Goal: Task Accomplishment & Management: Complete application form

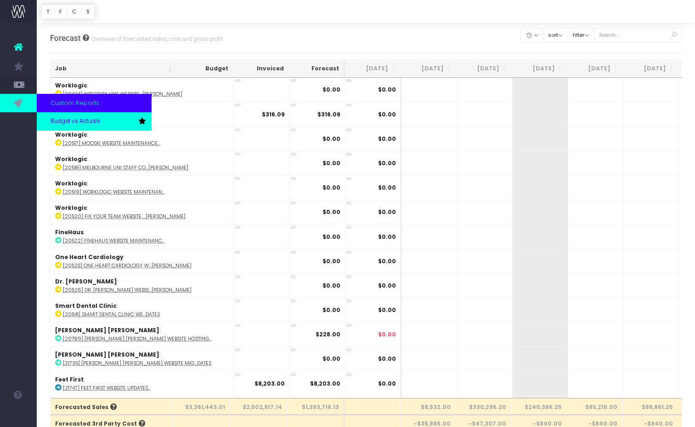
click at [73, 120] on span "Budget vs Actuals" at bounding box center [76, 121] width 50 height 8
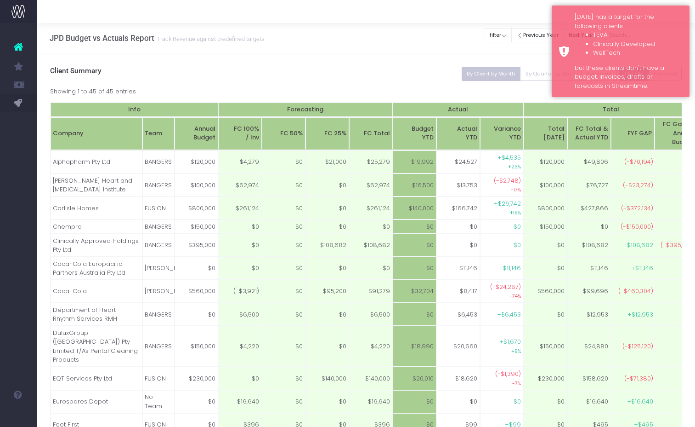
click at [21, 44] on icon at bounding box center [18, 47] width 9 height 12
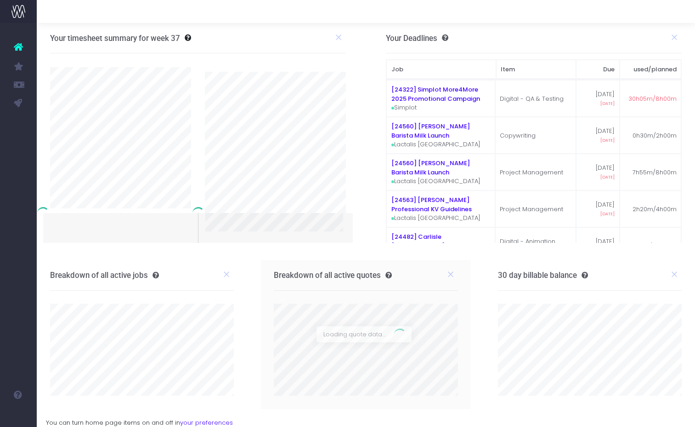
scroll to position [0, 0]
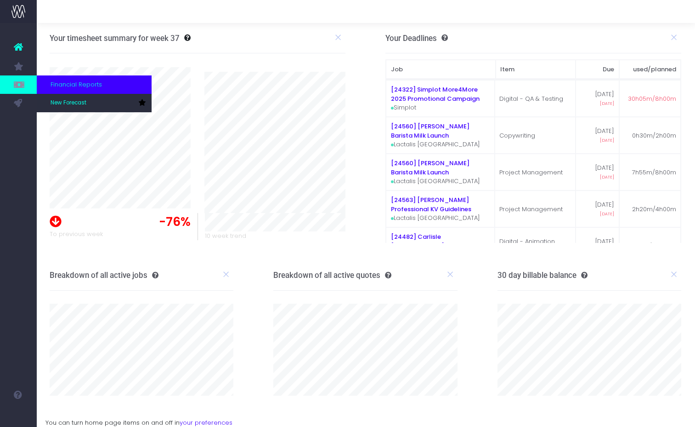
click at [61, 84] on span "Financial Reports" at bounding box center [76, 84] width 51 height 9
click at [59, 102] on span "New Forecast" at bounding box center [69, 103] width 36 height 8
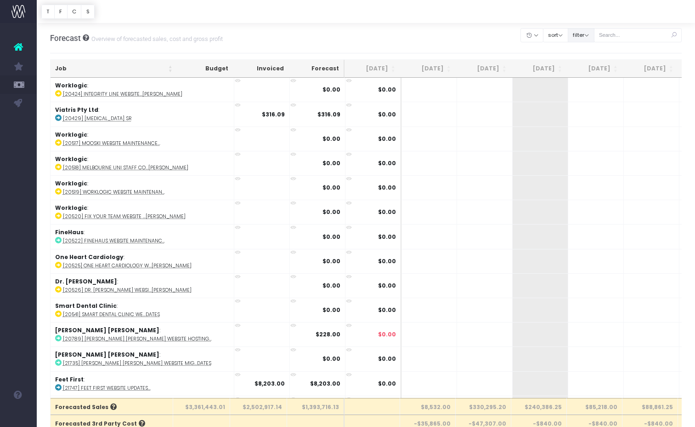
click at [595, 35] on button "filter" at bounding box center [581, 35] width 27 height 14
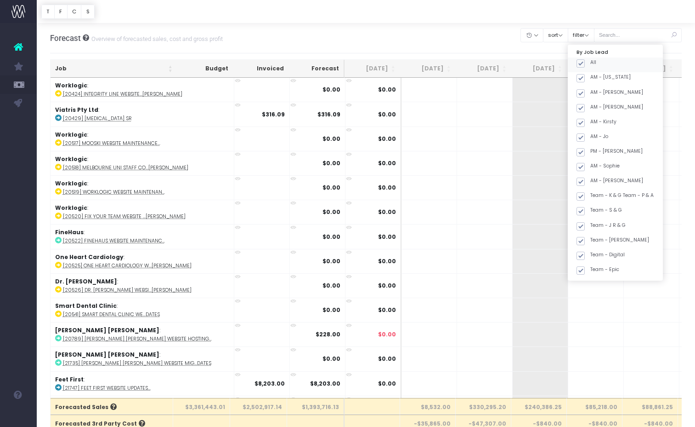
click at [585, 63] on span at bounding box center [581, 63] width 8 height 8
click at [591, 63] on input "All" at bounding box center [594, 62] width 6 height 6
checkbox input "false"
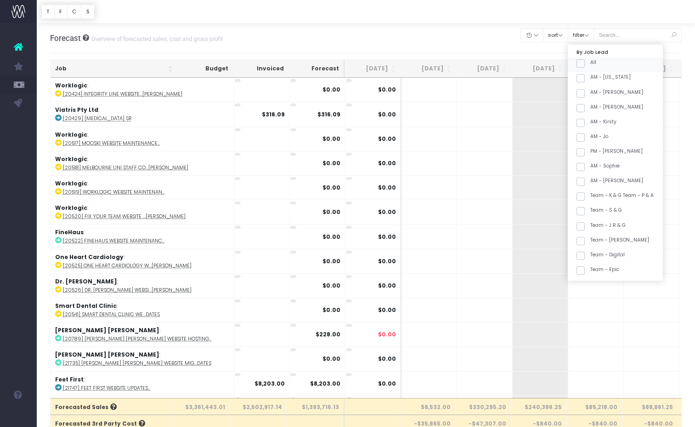
checkbox input "false"
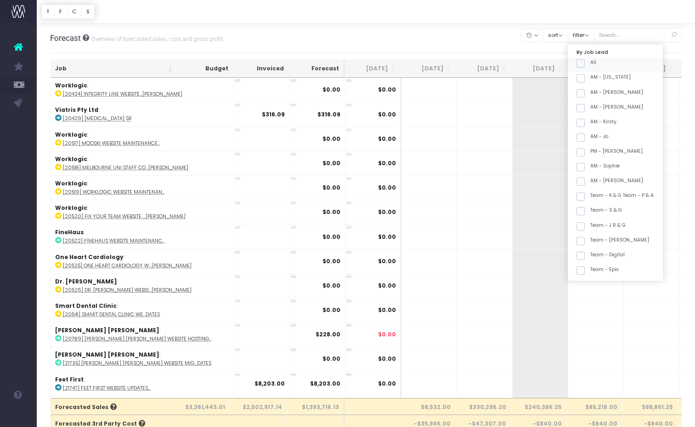
checkbox input "false"
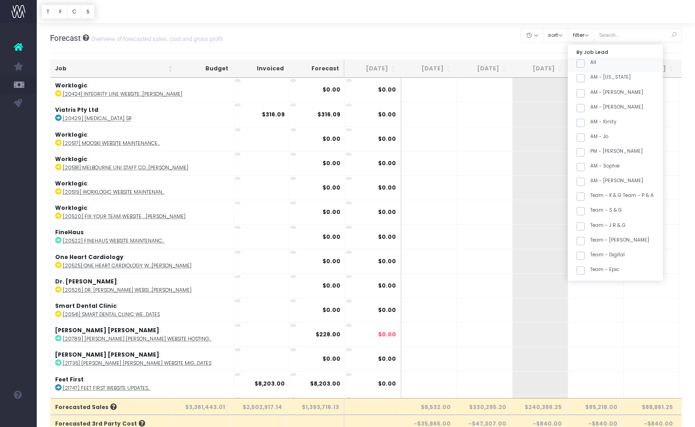
checkbox input "false"
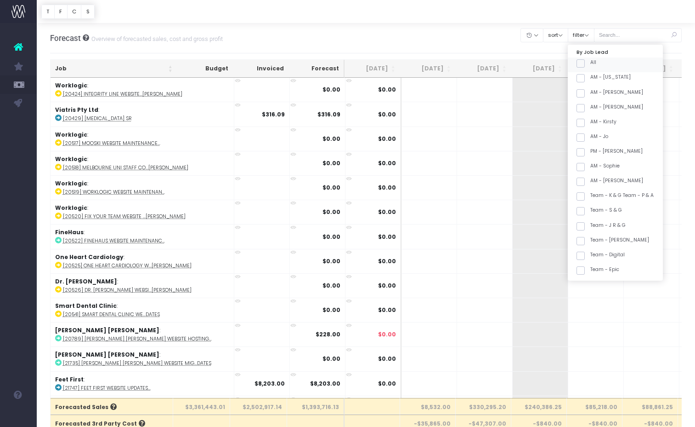
checkbox input "false"
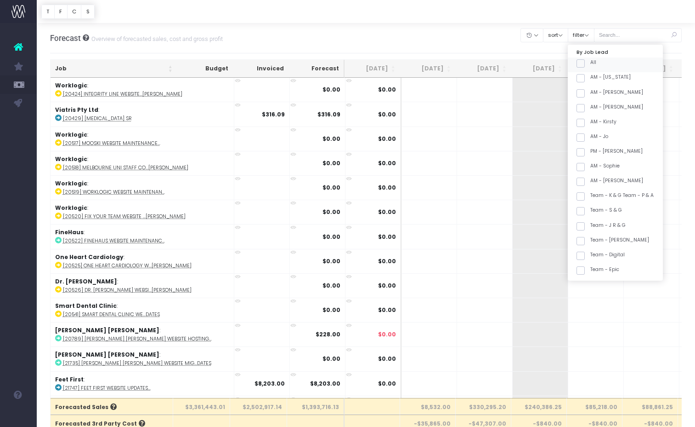
checkbox input "false"
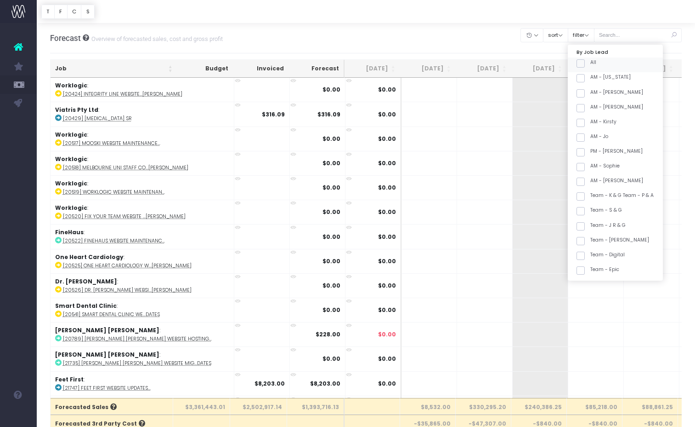
checkbox input "false"
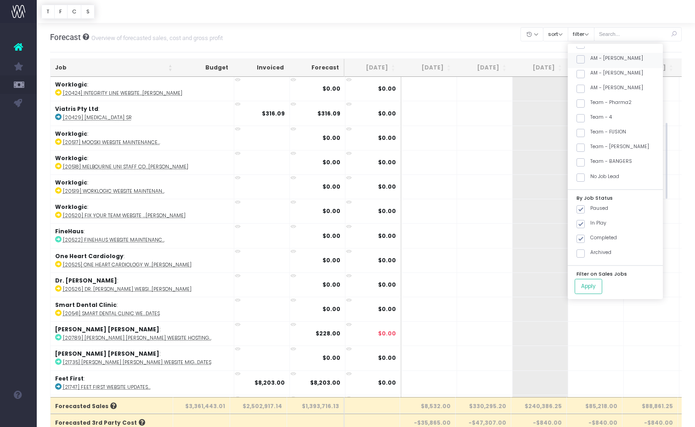
scroll to position [349, 0]
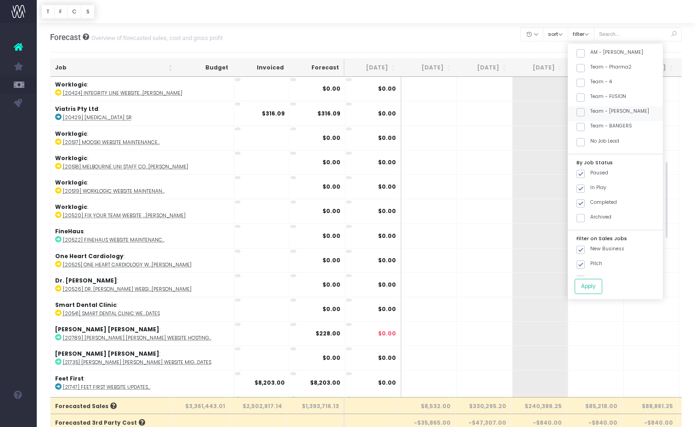
click at [585, 110] on span at bounding box center [581, 112] width 8 height 8
click at [592, 110] on input "Team - [PERSON_NAME]" at bounding box center [594, 111] width 6 height 6
checkbox input "true"
click at [603, 288] on button "Apply" at bounding box center [589, 286] width 28 height 15
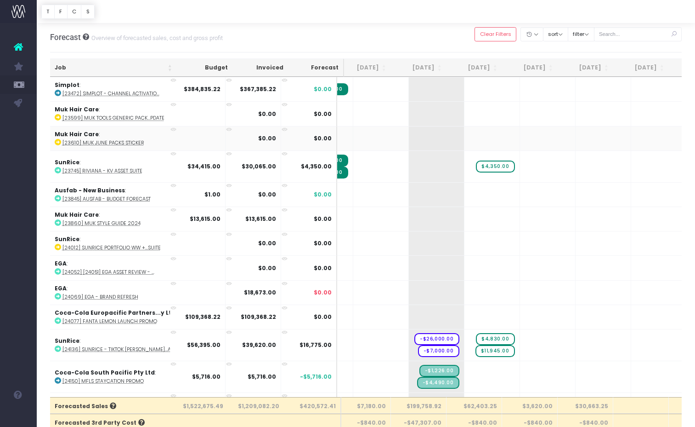
scroll to position [0, 27]
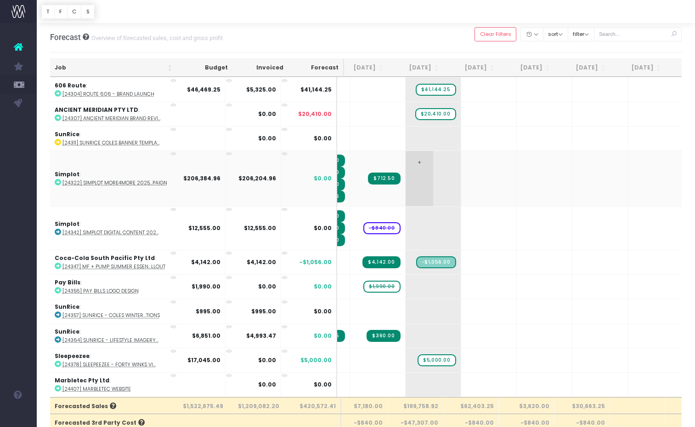
click at [406, 160] on span "+" at bounding box center [420, 178] width 28 height 55
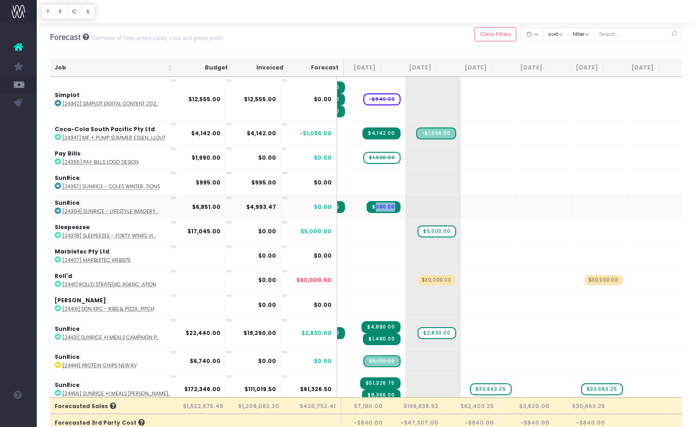
click at [371, 206] on span "$360.00" at bounding box center [384, 207] width 34 height 12
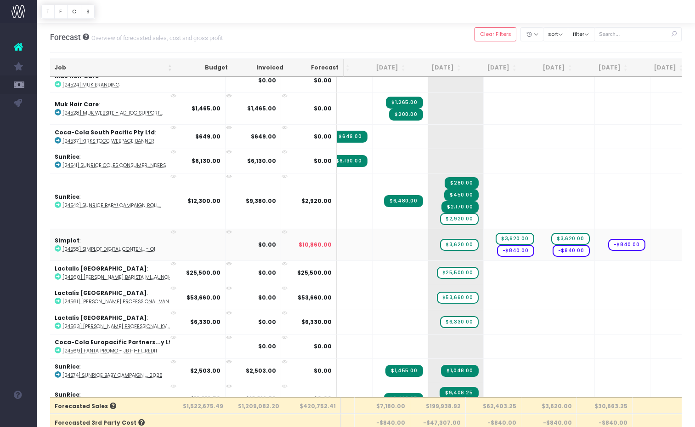
scroll to position [1103, 46]
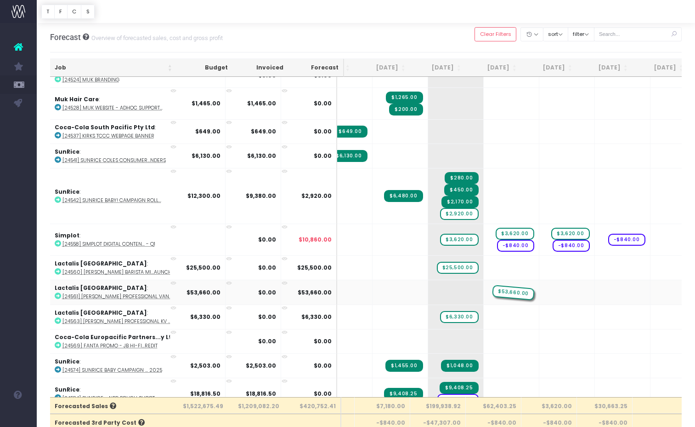
drag, startPoint x: 450, startPoint y: 289, endPoint x: 496, endPoint y: 289, distance: 46.4
click at [134, 293] on abbr "[24561] [PERSON_NAME] Professional Van...aunch" at bounding box center [126, 296] width 127 height 7
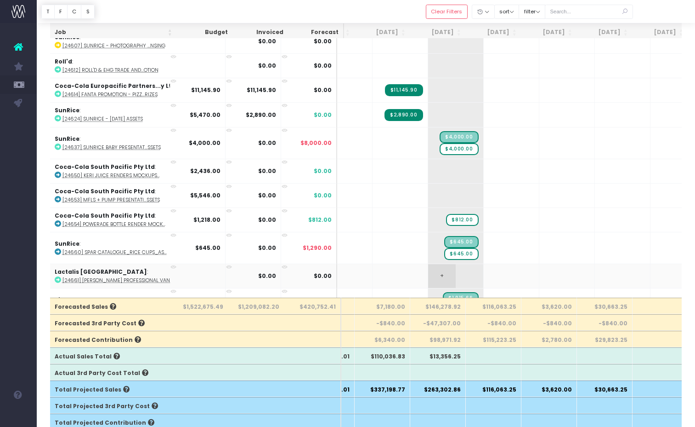
scroll to position [1477, 46]
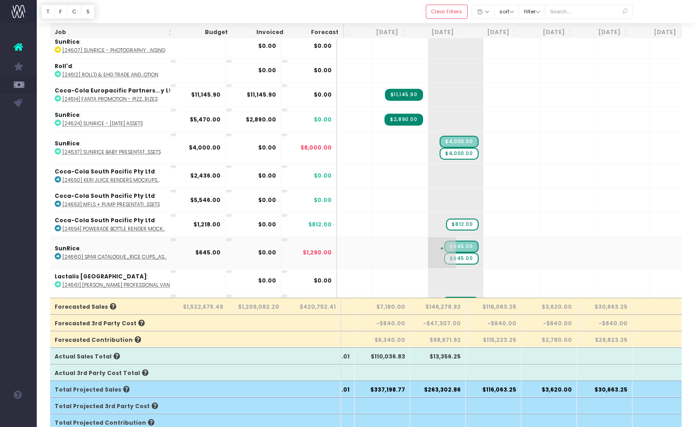
click at [450, 255] on span "$645.00" at bounding box center [461, 258] width 34 height 12
click at [449, 254] on span "$645.00" at bounding box center [461, 258] width 34 height 12
click at [449, 255] on span "$645.00" at bounding box center [461, 258] width 34 height 12
click at [451, 254] on span "$645.00" at bounding box center [461, 258] width 34 height 12
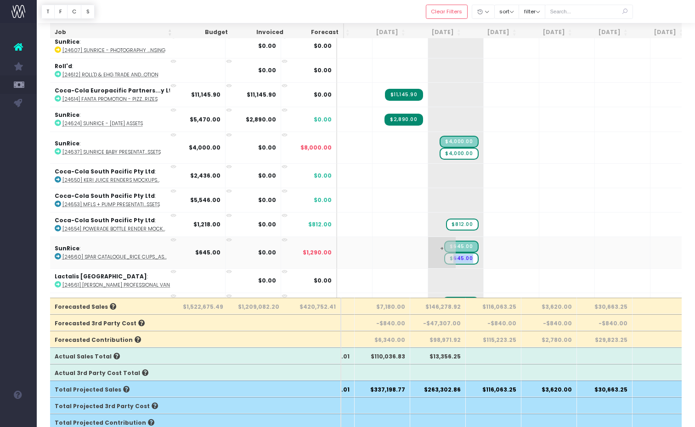
click at [451, 254] on span "$645.00" at bounding box center [461, 258] width 34 height 12
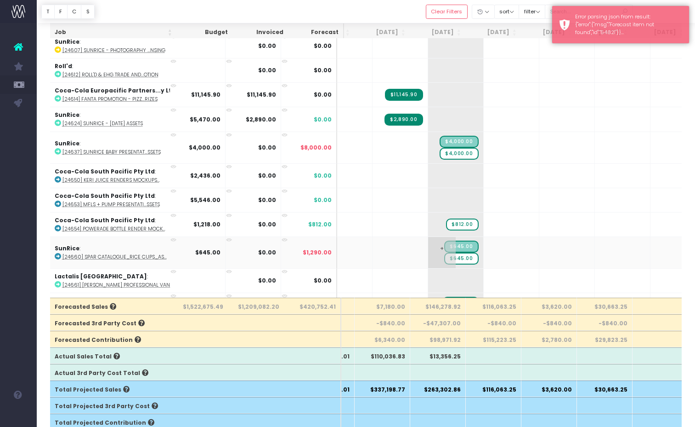
click at [435, 247] on span "+" at bounding box center [442, 252] width 28 height 31
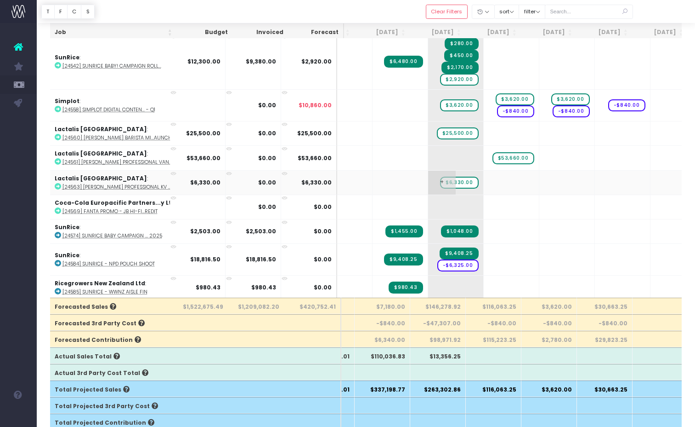
scroll to position [1136, 46]
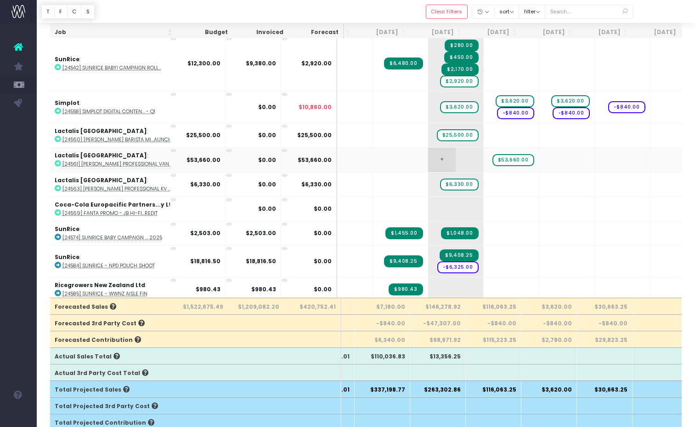
click at [428, 155] on span "+" at bounding box center [442, 160] width 28 height 24
click at [428, 156] on span "+" at bounding box center [442, 160] width 28 height 24
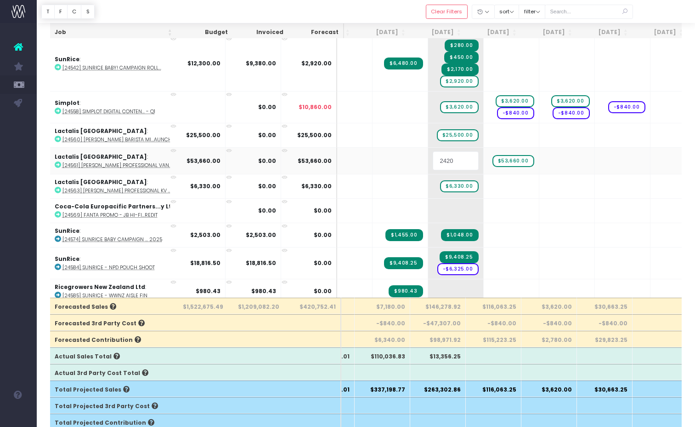
type input "24200"
click at [501, 159] on body "Oh my... this is bad. [PERSON_NAME] wasn't able to load this page. Please conta…" at bounding box center [347, 113] width 695 height 427
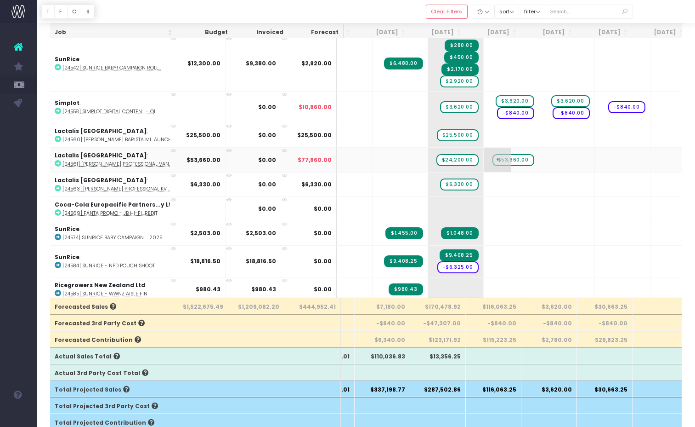
drag, startPoint x: 491, startPoint y: 159, endPoint x: 502, endPoint y: 159, distance: 11.0
click at [491, 159] on span "+" at bounding box center [498, 160] width 28 height 24
click at [504, 159] on span "$53,660.00" at bounding box center [514, 160] width 42 height 12
click at [510, 154] on span "$53,660.00" at bounding box center [514, 160] width 42 height 12
click at [505, 157] on span "$53,660.00" at bounding box center [514, 160] width 42 height 12
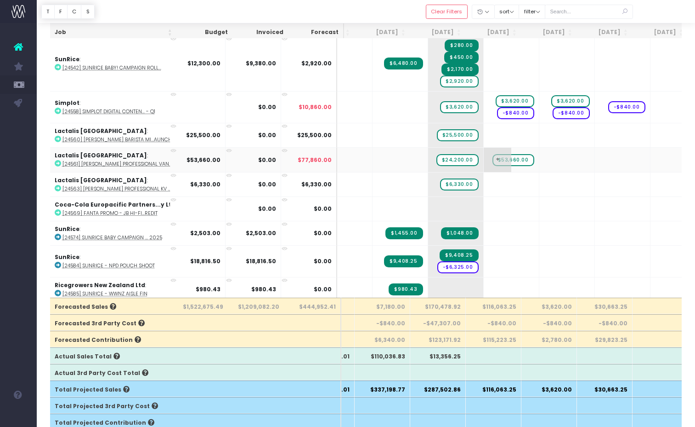
click at [507, 155] on span "$53,660.00" at bounding box center [514, 160] width 42 height 12
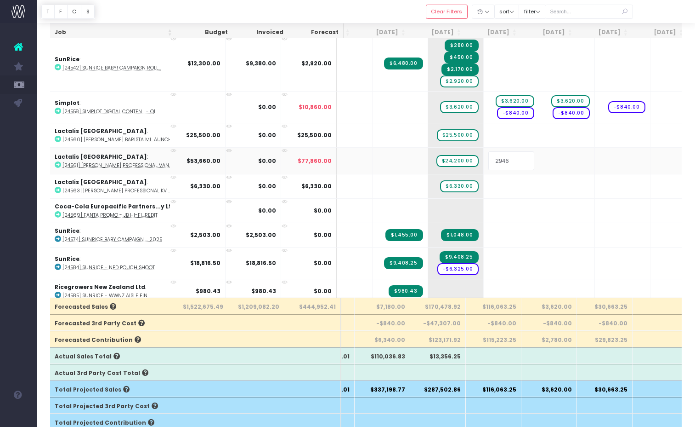
type input "29460"
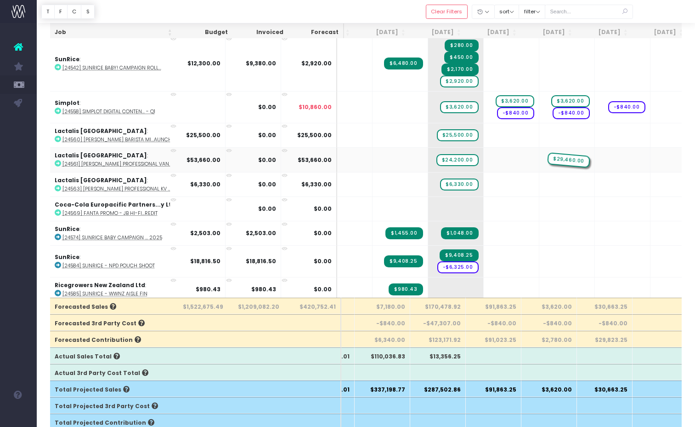
drag, startPoint x: 502, startPoint y: 155, endPoint x: 559, endPoint y: 156, distance: 57.0
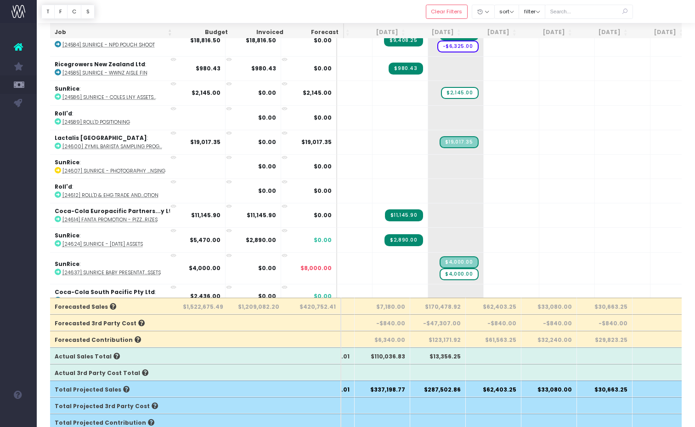
scroll to position [1356, 46]
click at [171, 131] on icon at bounding box center [174, 134] width 6 height 6
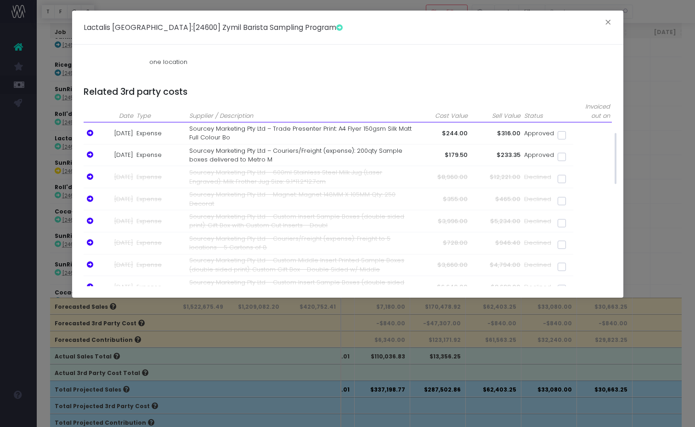
scroll to position [332, 0]
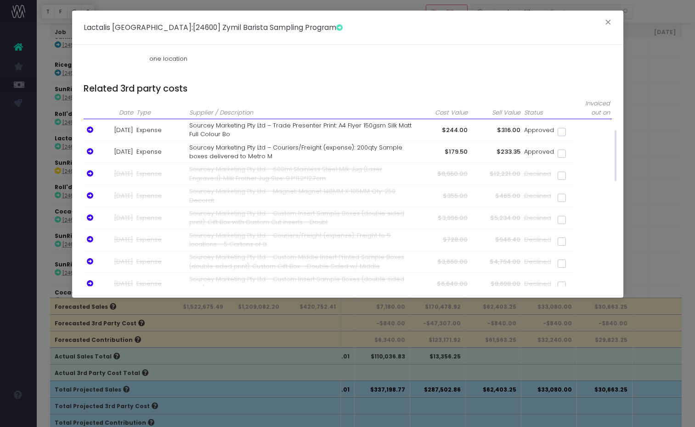
drag, startPoint x: 561, startPoint y: 129, endPoint x: 562, endPoint y: 135, distance: 5.6
click at [561, 129] on span at bounding box center [562, 132] width 8 height 8
click at [572, 129] on input "checkbox" at bounding box center [575, 130] width 6 height 6
checkbox input "true"
click at [562, 154] on span at bounding box center [562, 153] width 8 height 8
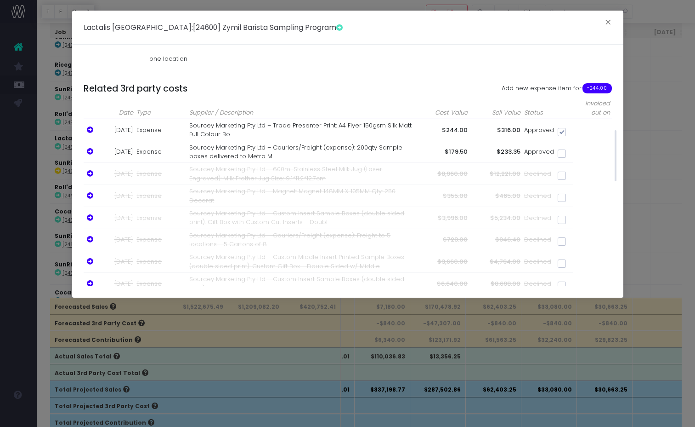
click at [572, 154] on input "checkbox" at bounding box center [575, 152] width 6 height 6
checkbox input "true"
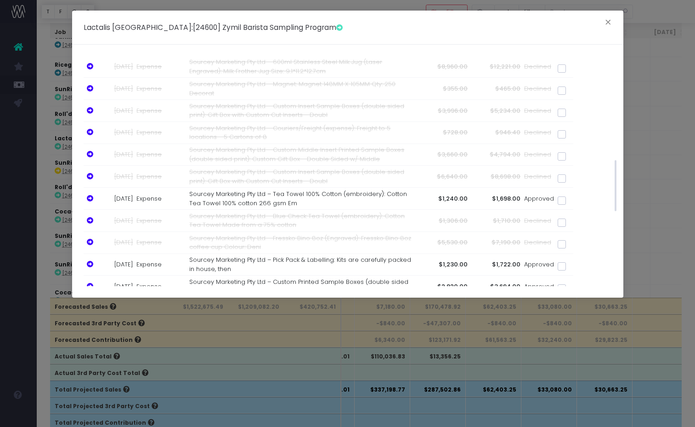
scroll to position [448, 0]
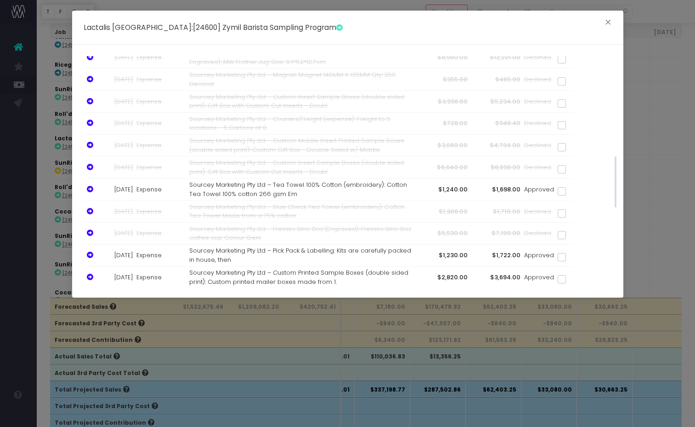
click at [564, 191] on span at bounding box center [562, 191] width 8 height 8
click at [572, 191] on input "checkbox" at bounding box center [575, 190] width 6 height 6
checkbox input "true"
click at [558, 255] on span at bounding box center [562, 257] width 8 height 8
click at [572, 255] on input "checkbox" at bounding box center [575, 255] width 6 height 6
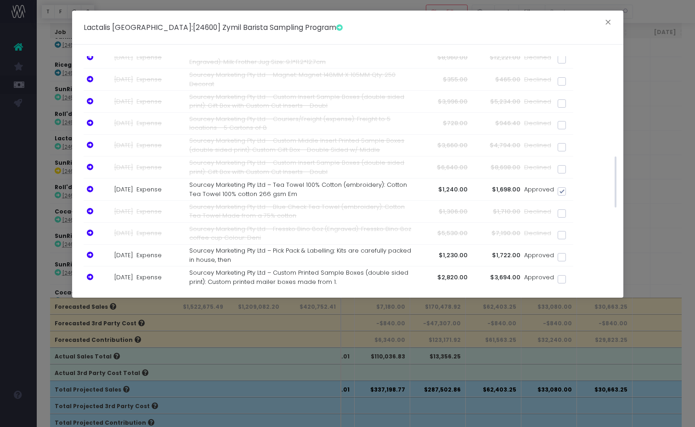
checkbox input "true"
click at [564, 277] on span at bounding box center [562, 279] width 8 height 8
click at [572, 277] on input "checkbox" at bounding box center [575, 277] width 6 height 6
checkbox input "true"
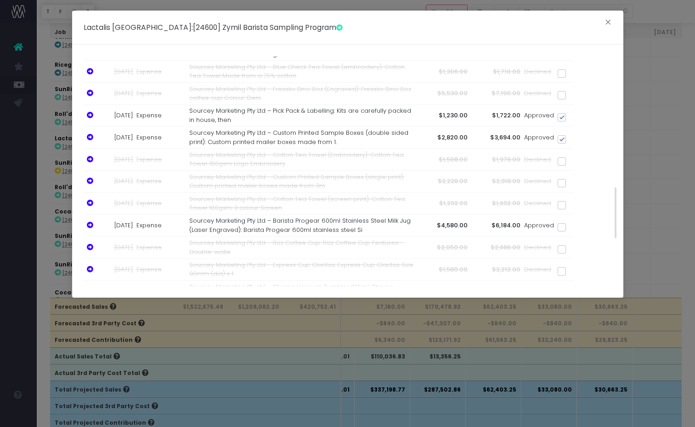
scroll to position [588, 0]
click at [565, 225] on span at bounding box center [562, 226] width 8 height 8
click at [572, 225] on input "checkbox" at bounding box center [575, 225] width 6 height 6
checkbox input "true"
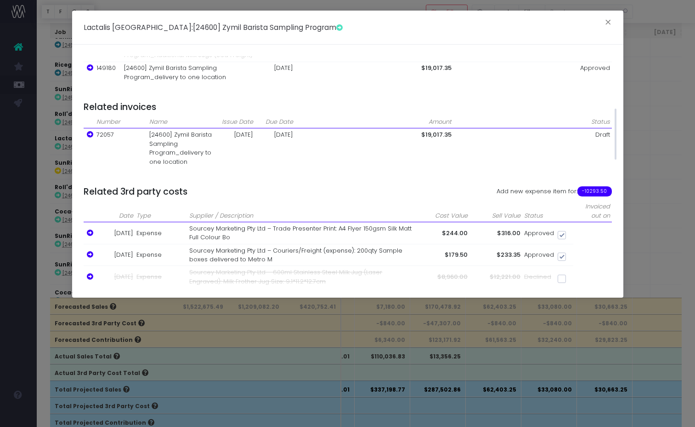
scroll to position [225, 0]
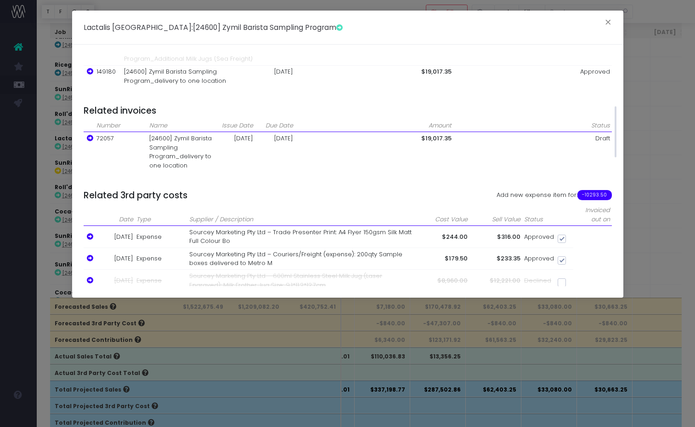
click at [597, 196] on span "-10293.50" at bounding box center [595, 195] width 34 height 10
checkbox input "false"
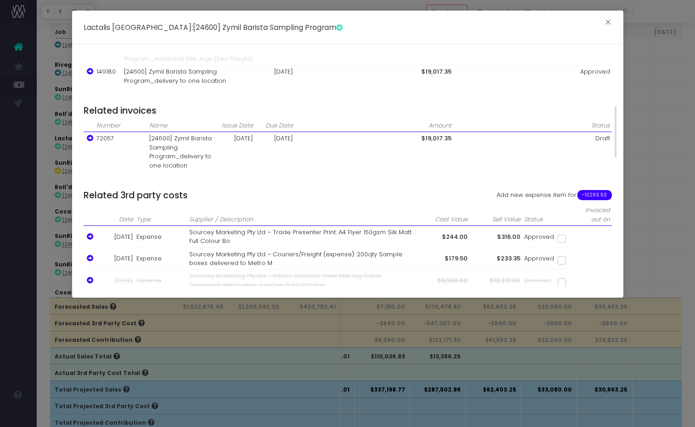
checkbox input "false"
click at [606, 21] on button "×" at bounding box center [608, 23] width 19 height 15
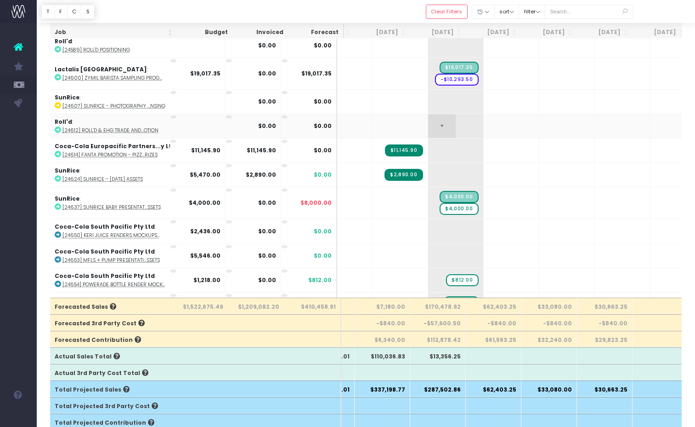
scroll to position [1472, 46]
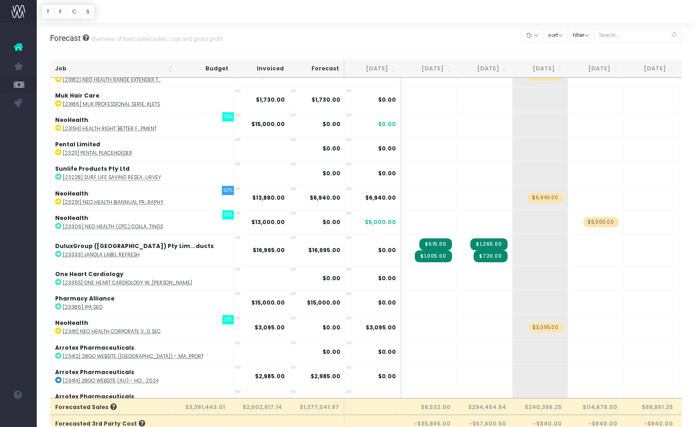
scroll to position [728, 0]
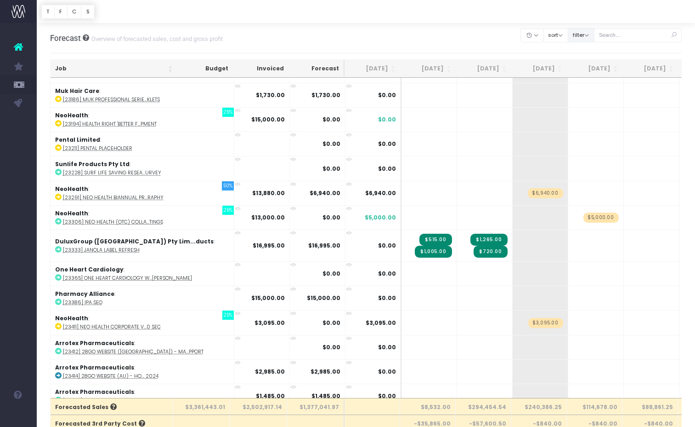
click at [595, 34] on button "filter" at bounding box center [581, 35] width 27 height 14
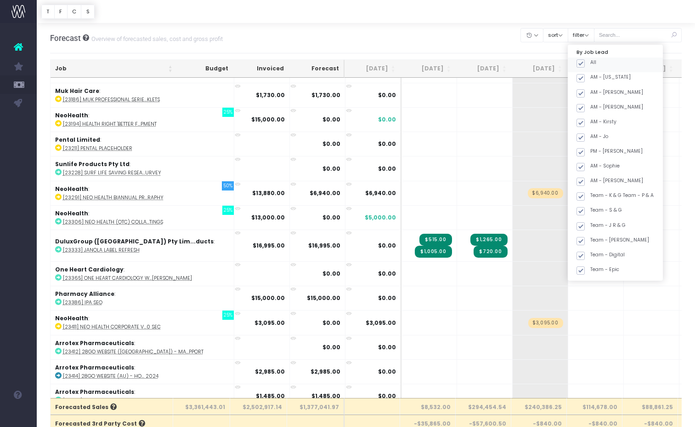
click at [585, 62] on span at bounding box center [581, 63] width 8 height 8
click at [592, 62] on input "All" at bounding box center [594, 62] width 6 height 6
checkbox input "false"
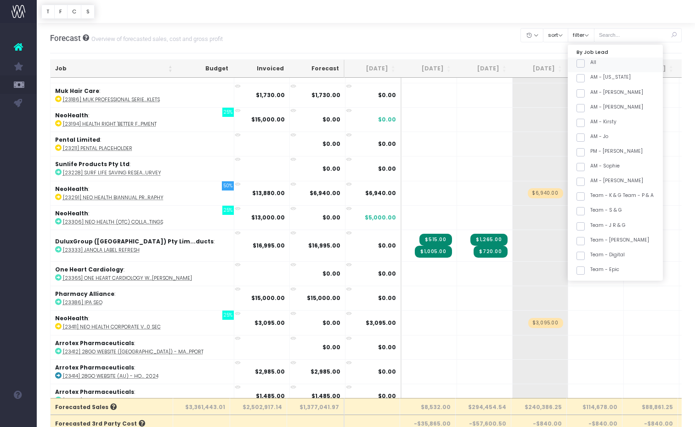
checkbox input "false"
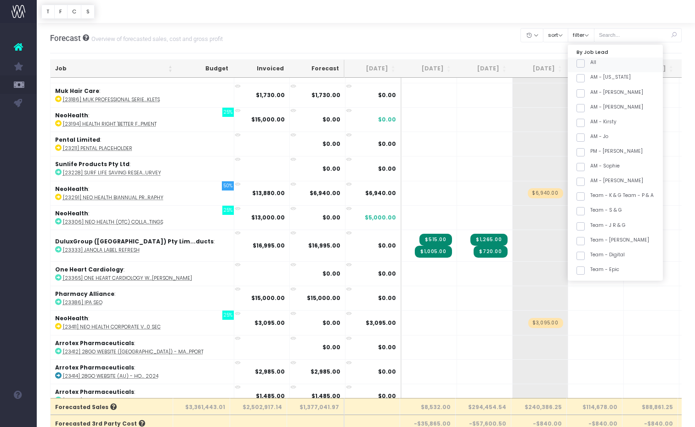
checkbox input "false"
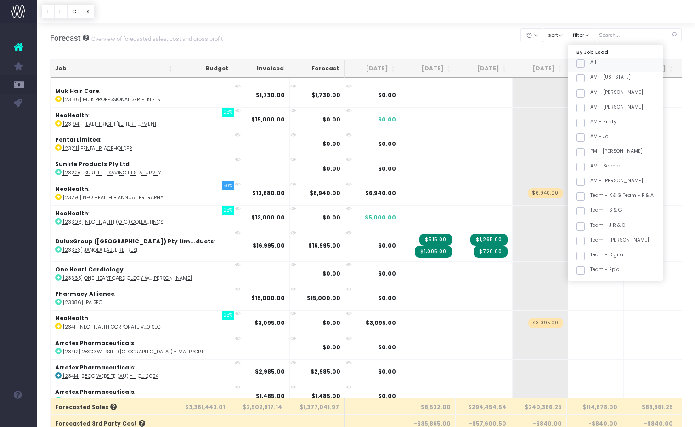
checkbox input "false"
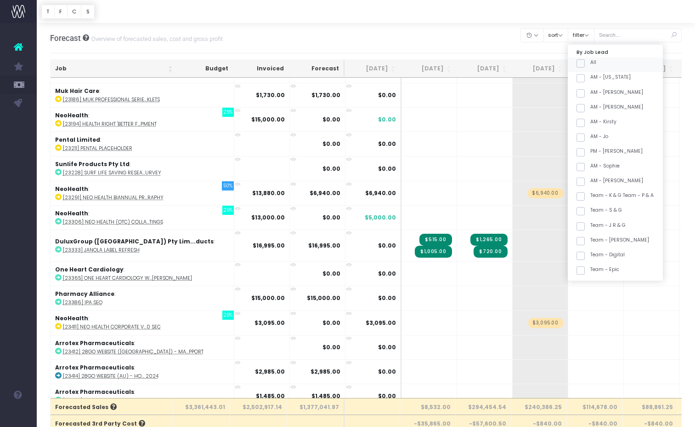
checkbox input "false"
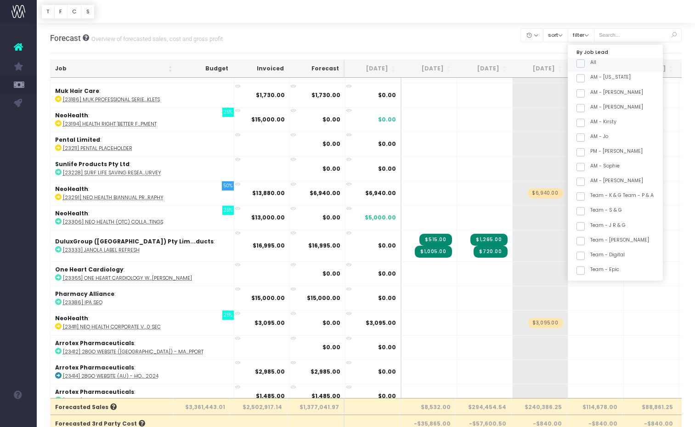
checkbox input "false"
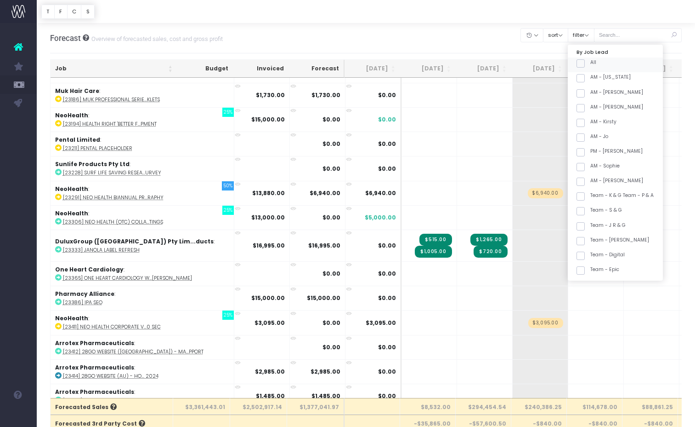
checkbox input "false"
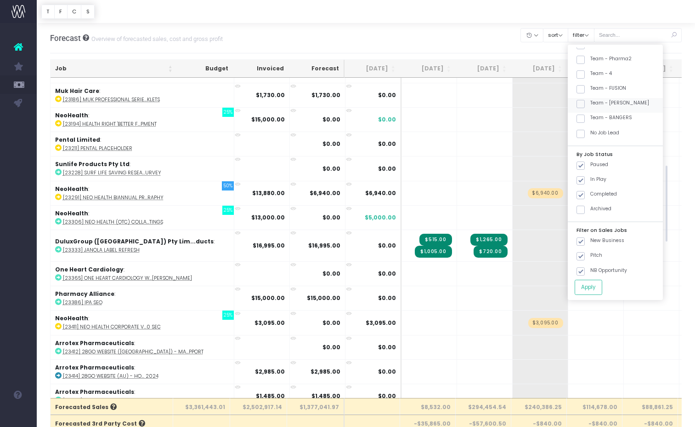
scroll to position [357, 0]
click at [585, 104] on span at bounding box center [581, 105] width 8 height 8
click at [591, 104] on input "Team - [PERSON_NAME]" at bounding box center [594, 103] width 6 height 6
checkbox input "true"
click at [603, 286] on button "Apply" at bounding box center [589, 286] width 28 height 15
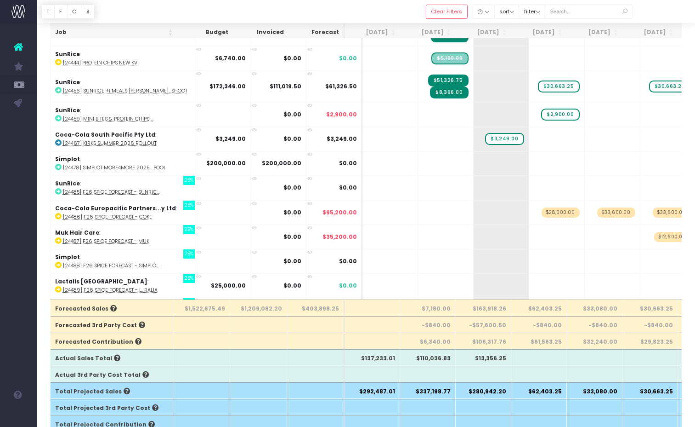
scroll to position [875, 0]
